Goal: Task Accomplishment & Management: Manage account settings

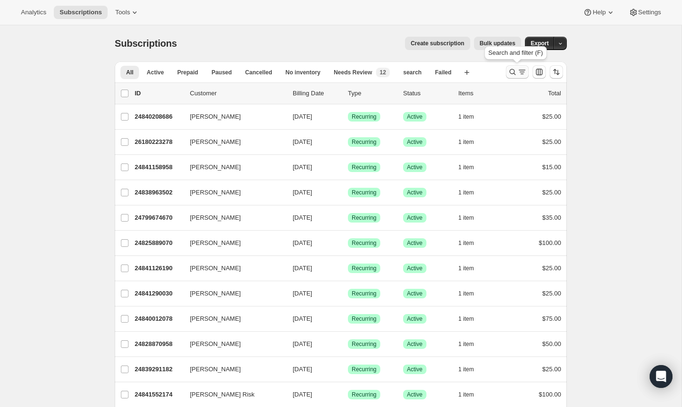
click at [514, 72] on icon "Search and filter results" at bounding box center [513, 72] width 6 height 6
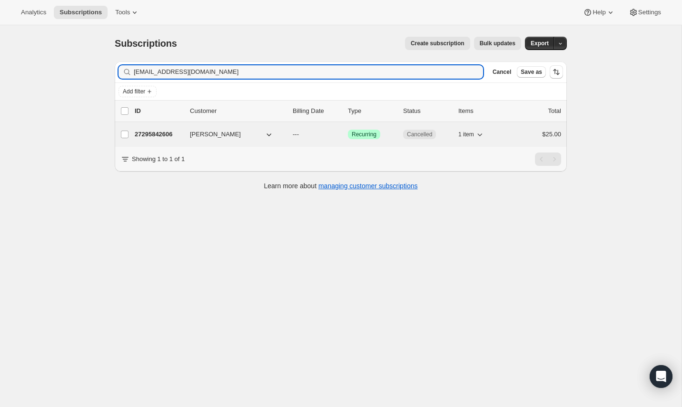
type input "susandrsunga@gmail.com"
drag, startPoint x: 168, startPoint y: 139, endPoint x: 164, endPoint y: 136, distance: 5.1
click at [168, 139] on div "27295842606 Susan Sunga --- Success Recurring Cancelled 1 item $25.00" at bounding box center [348, 134] width 427 height 13
